Goal: Information Seeking & Learning: Learn about a topic

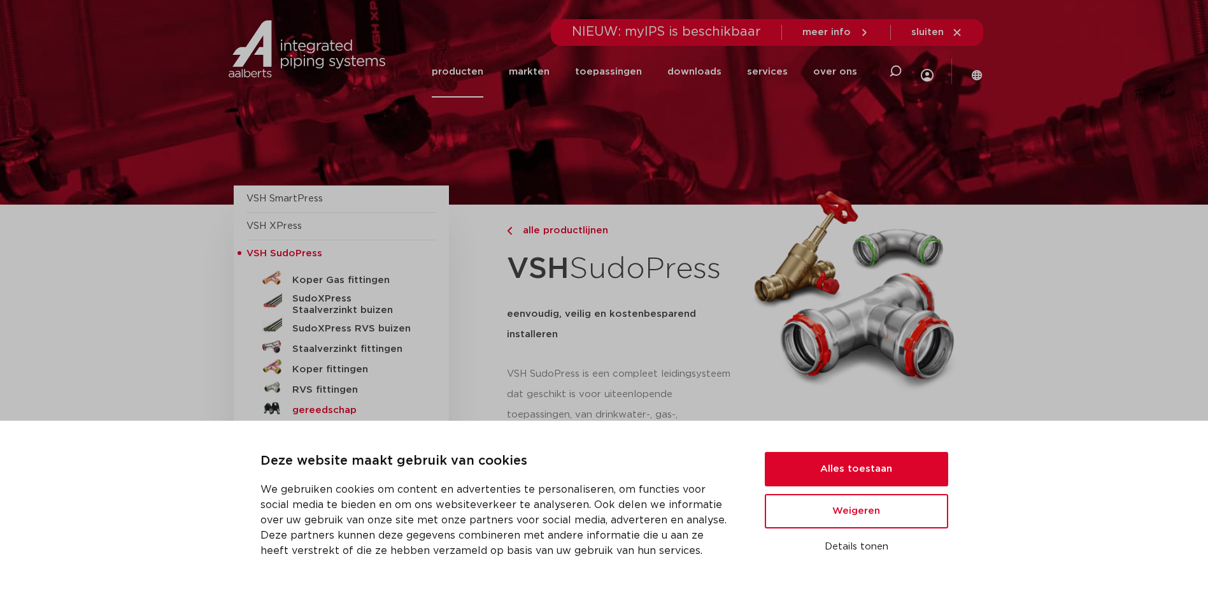
click at [303, 404] on h5 "gereedschap" at bounding box center [355, 409] width 126 height 11
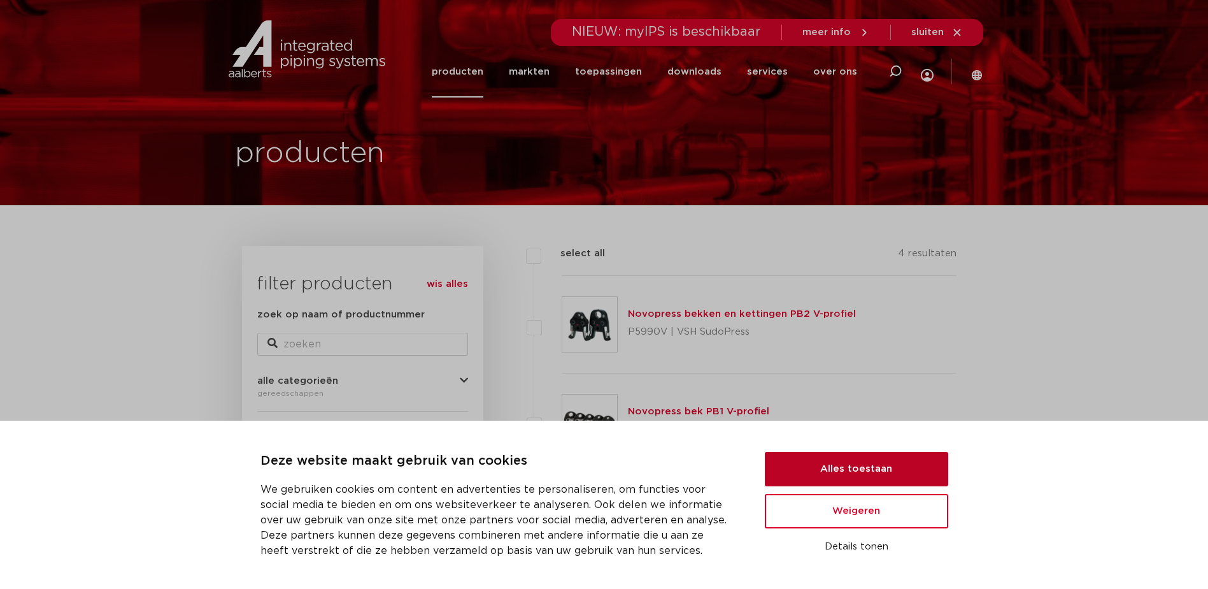
click at [839, 467] on button "Alles toestaan" at bounding box center [856, 469] width 183 height 34
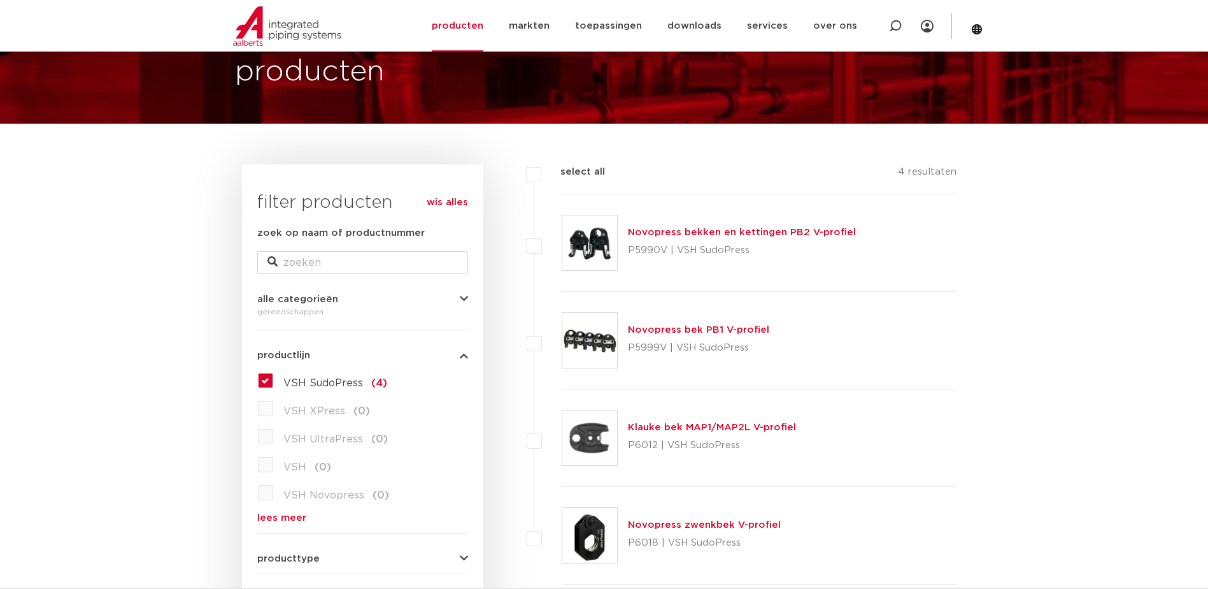
scroll to position [64, 0]
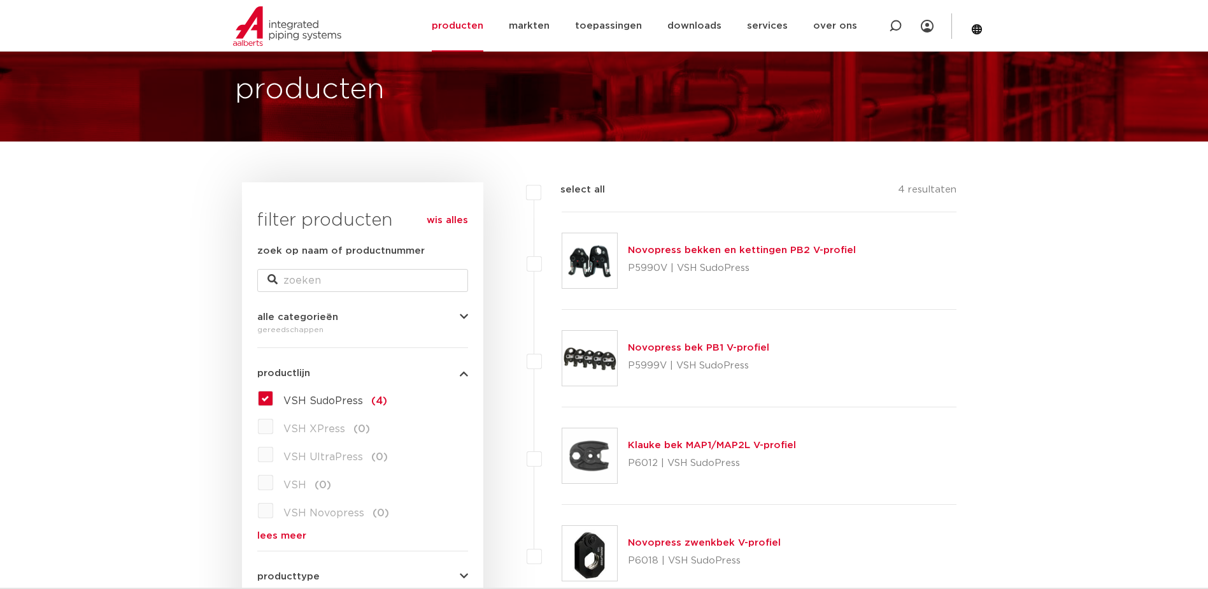
click at [699, 248] on link "Novopress bekken en kettingen PB2 V-profiel" at bounding box center [742, 250] width 228 height 10
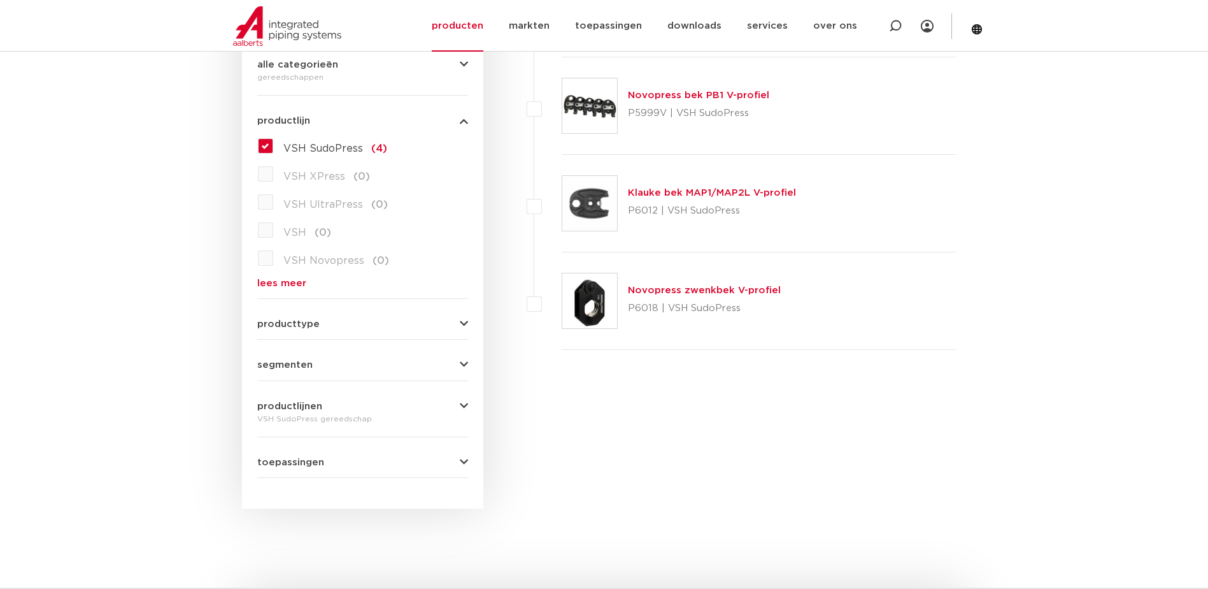
scroll to position [318, 0]
click at [344, 408] on div "VSH SudoPress gereedschap" at bounding box center [362, 415] width 211 height 15
click at [459, 401] on button "productlijnen" at bounding box center [362, 404] width 211 height 10
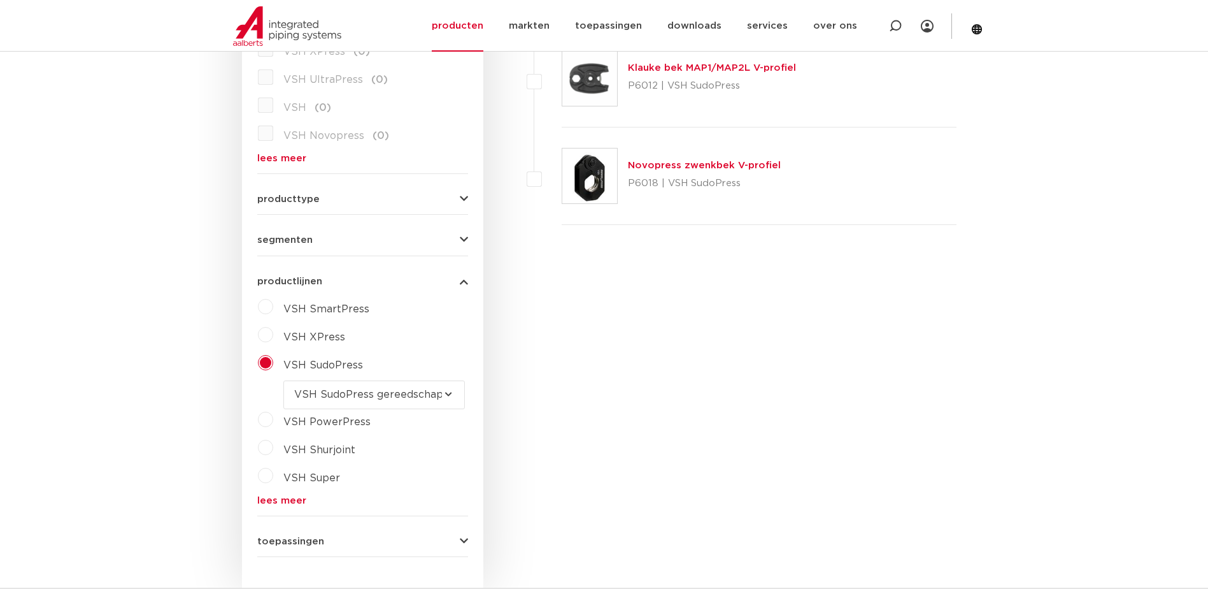
scroll to position [446, 0]
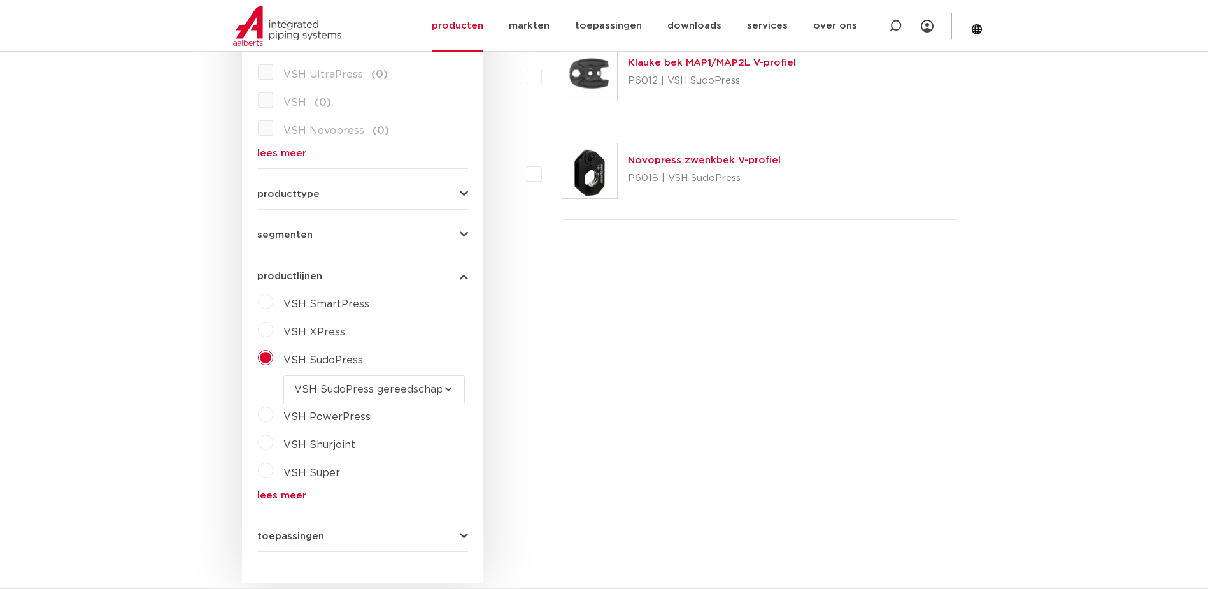
click at [273, 415] on label "VSH PowerPress" at bounding box center [321, 414] width 97 height 20
click at [273, 360] on label "VSH SudoPress" at bounding box center [318, 357] width 90 height 20
click at [273, 324] on label "VSH XPress" at bounding box center [309, 329] width 72 height 20
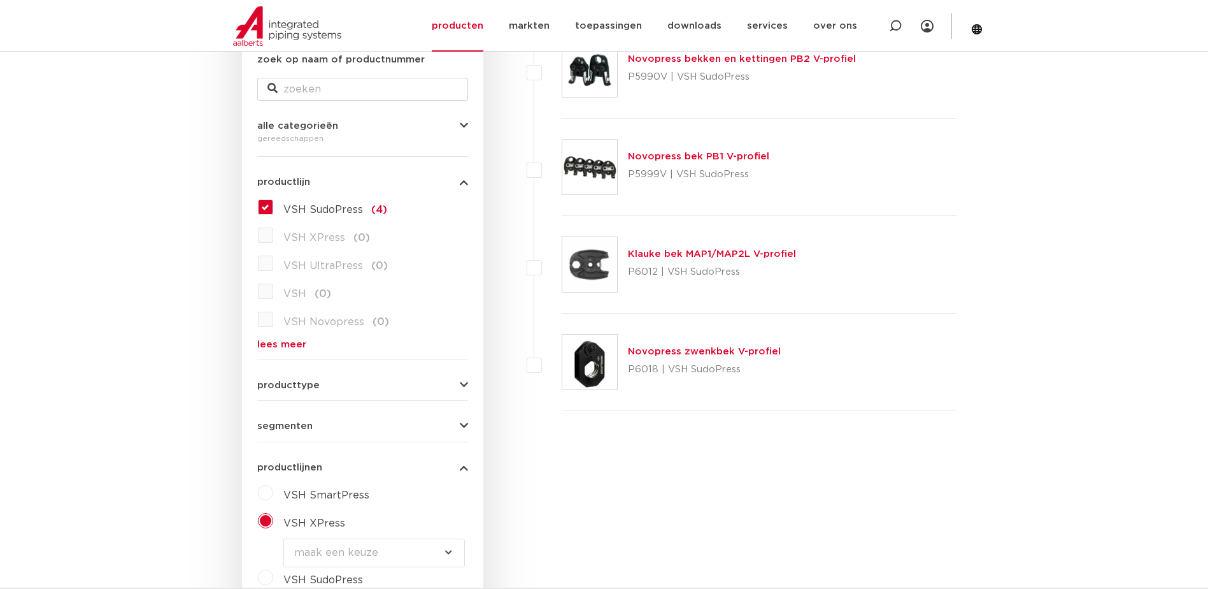
click at [273, 207] on label "VSH SudoPress (4)" at bounding box center [330, 207] width 114 height 20
click at [0, 0] on input "VSH SudoPress (4)" at bounding box center [0, 0] width 0 height 0
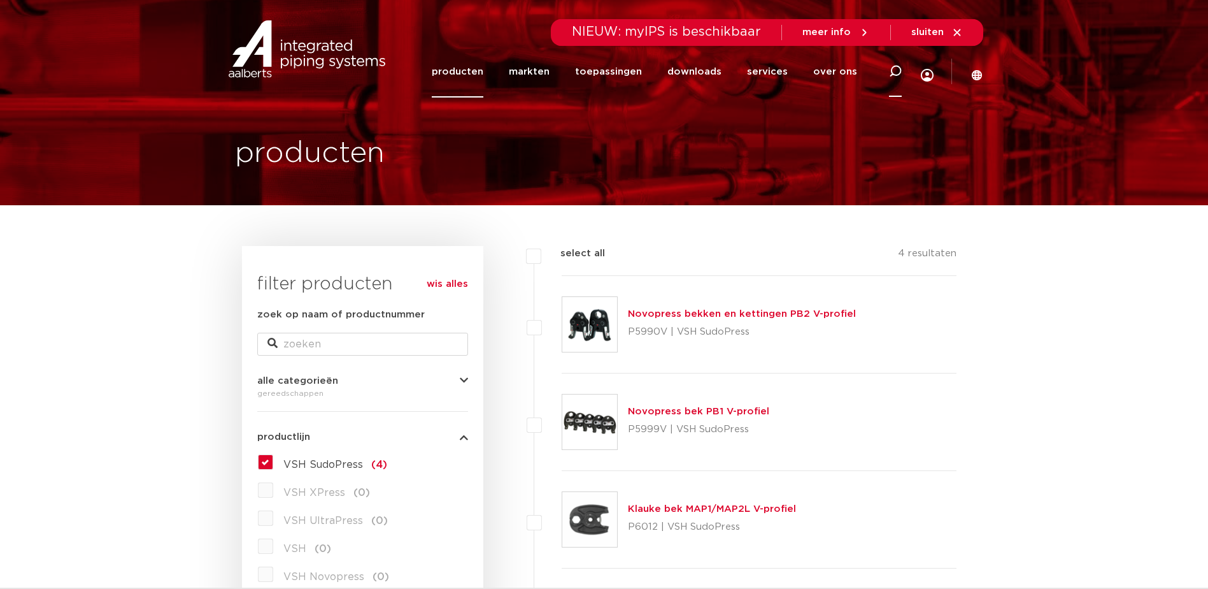
click at [893, 73] on icon at bounding box center [895, 71] width 13 height 13
type input "gereedschap"
click button "Zoeken" at bounding box center [0, 0] width 0 height 0
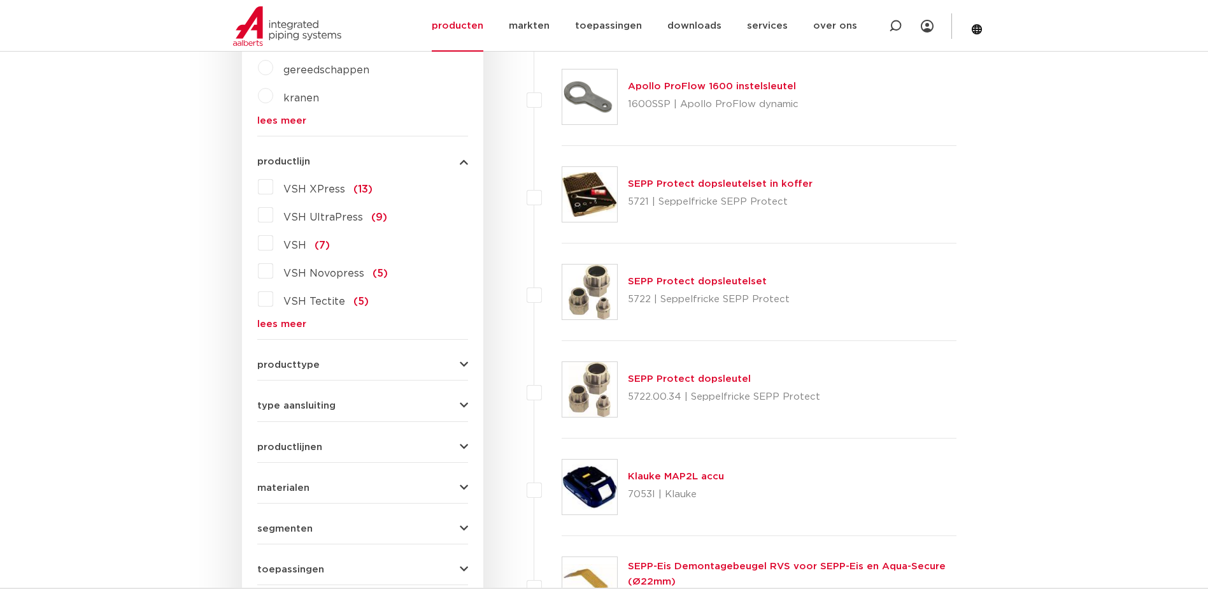
scroll to position [573, 0]
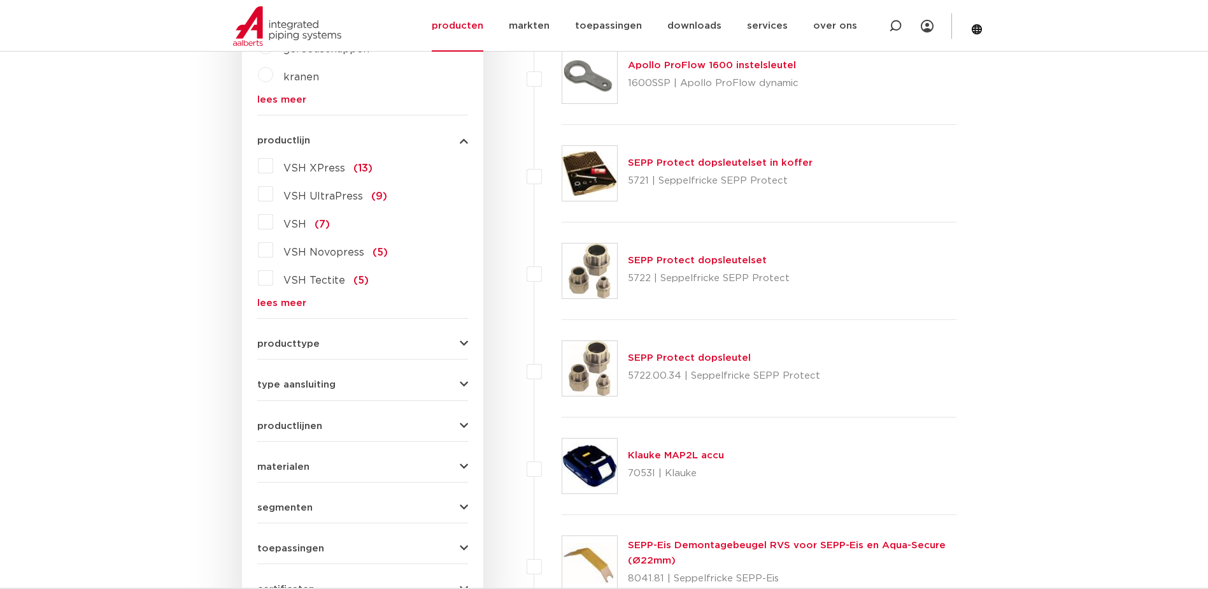
click at [291, 302] on link "lees meer" at bounding box center [362, 303] width 211 height 10
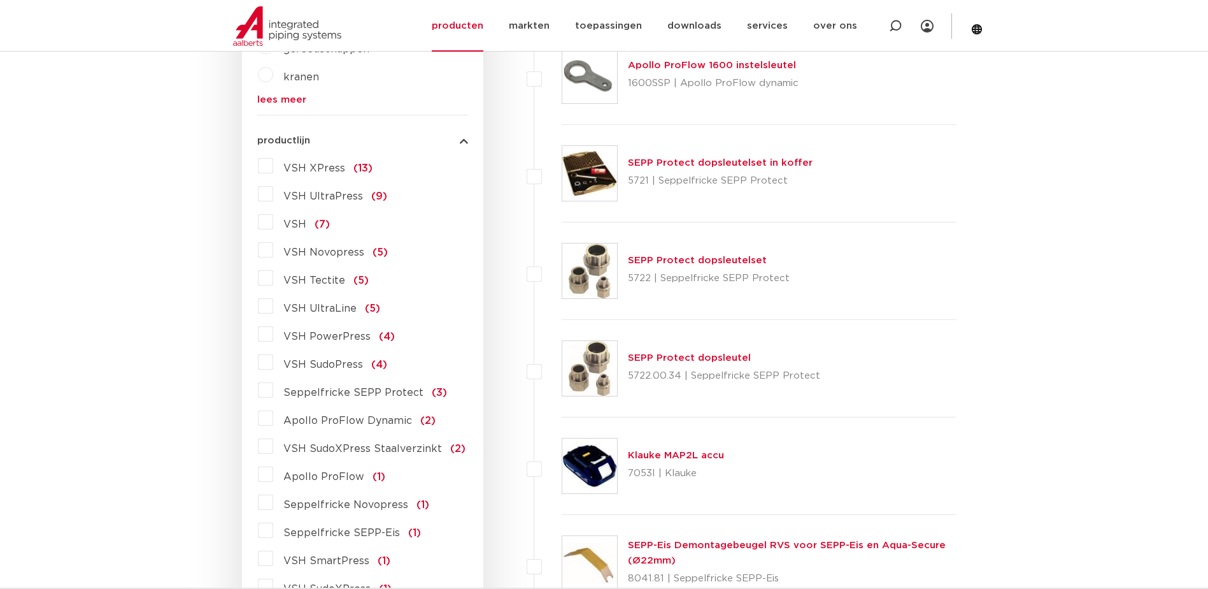
click at [273, 166] on label "VSH XPress (13)" at bounding box center [322, 165] width 99 height 20
click at [0, 0] on input "VSH XPress (13)" at bounding box center [0, 0] width 0 height 0
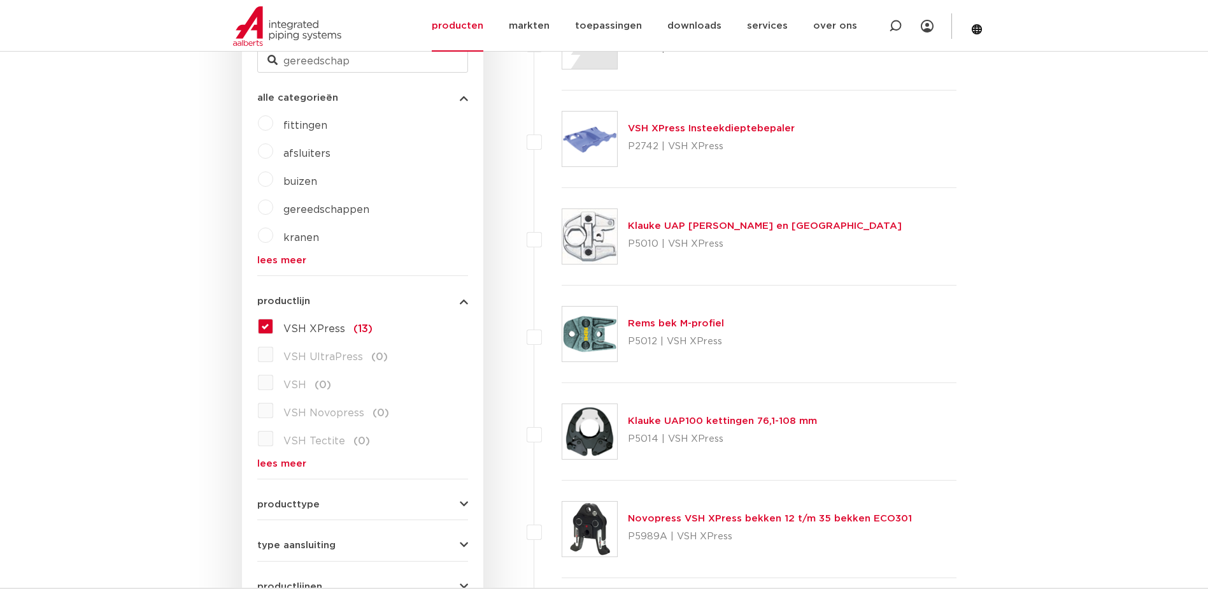
scroll to position [382, 0]
